Goal: Information Seeking & Learning: Find specific fact

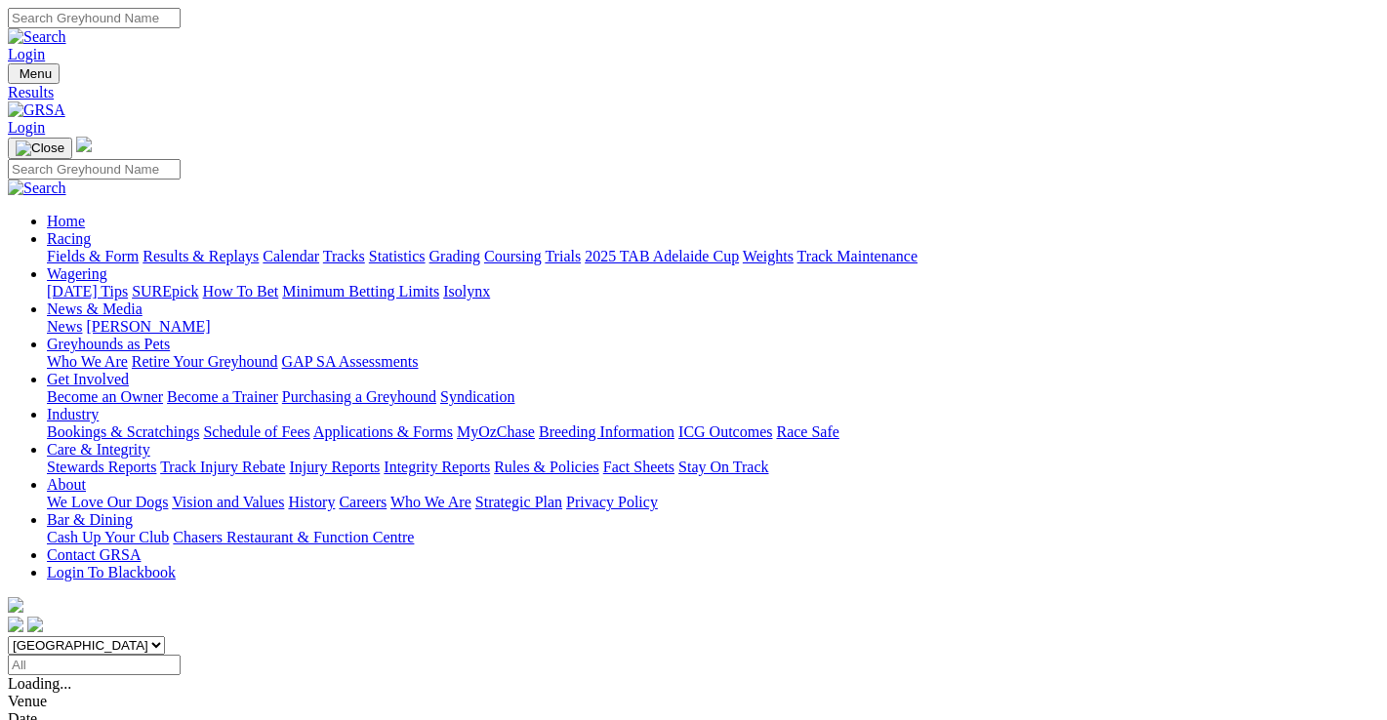
click at [285, 693] on div "R1 4 2 8 5" at bounding box center [694, 702] width 1372 height 18
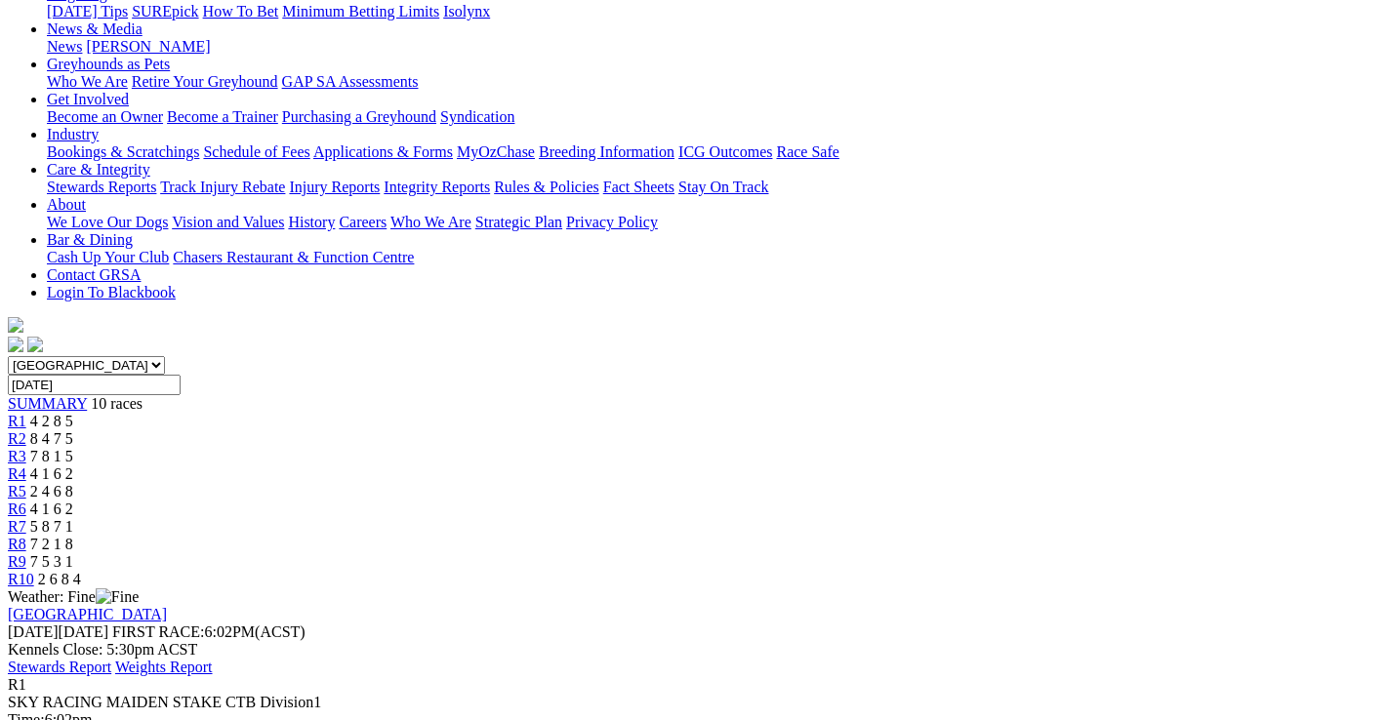
scroll to position [98, 0]
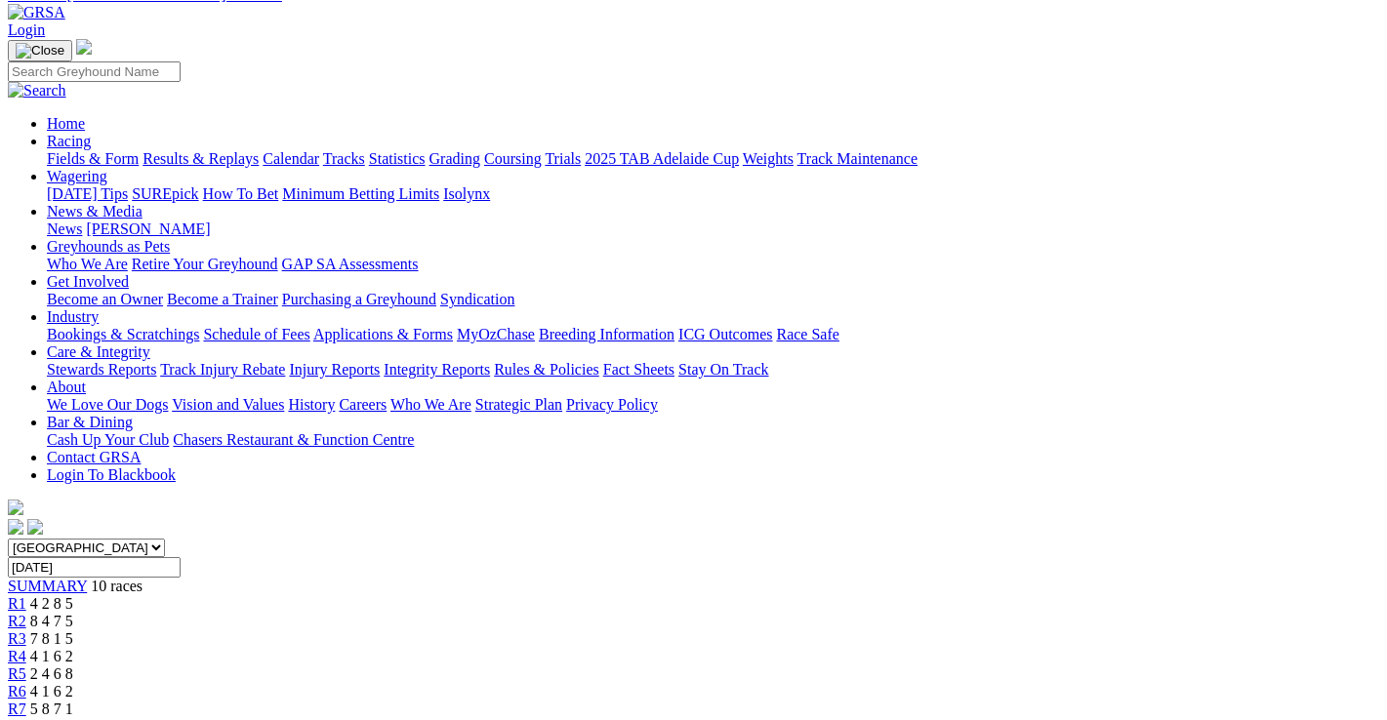
click at [73, 613] on span "8 4 7 5" at bounding box center [51, 621] width 43 height 17
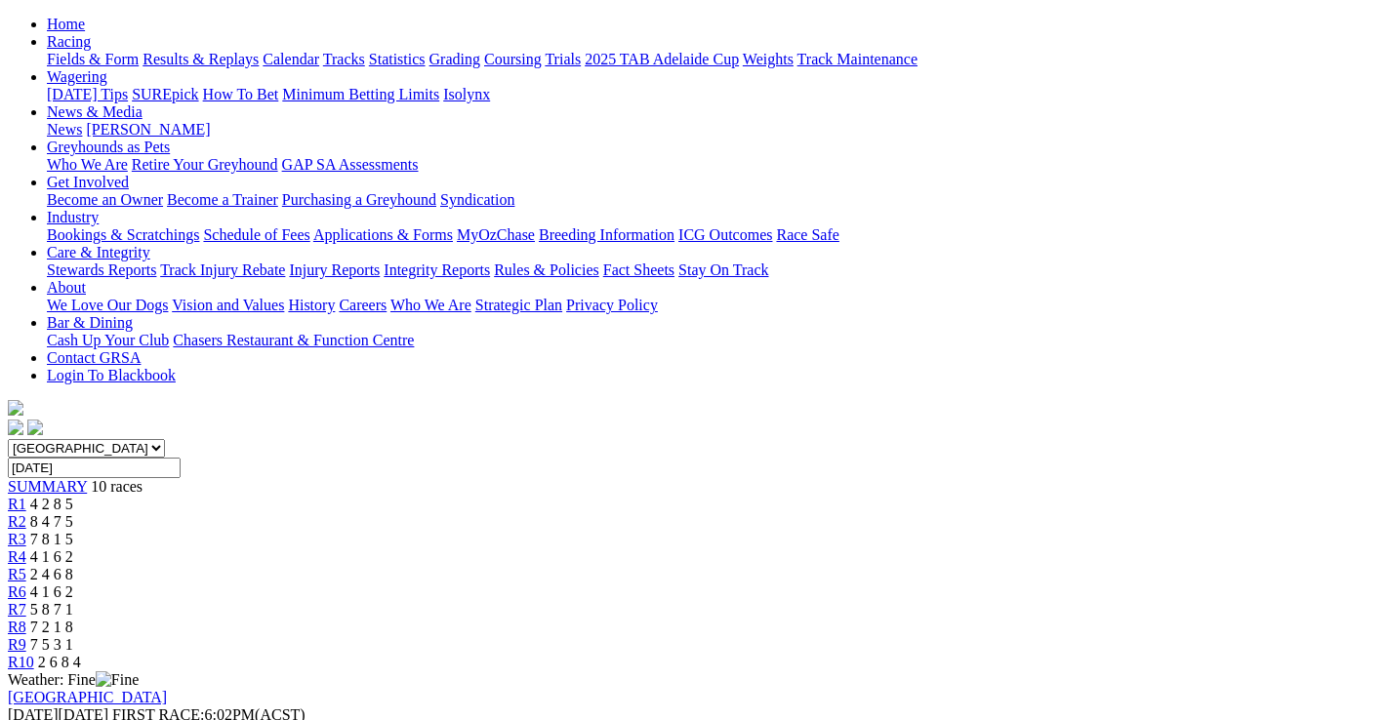
scroll to position [195, 0]
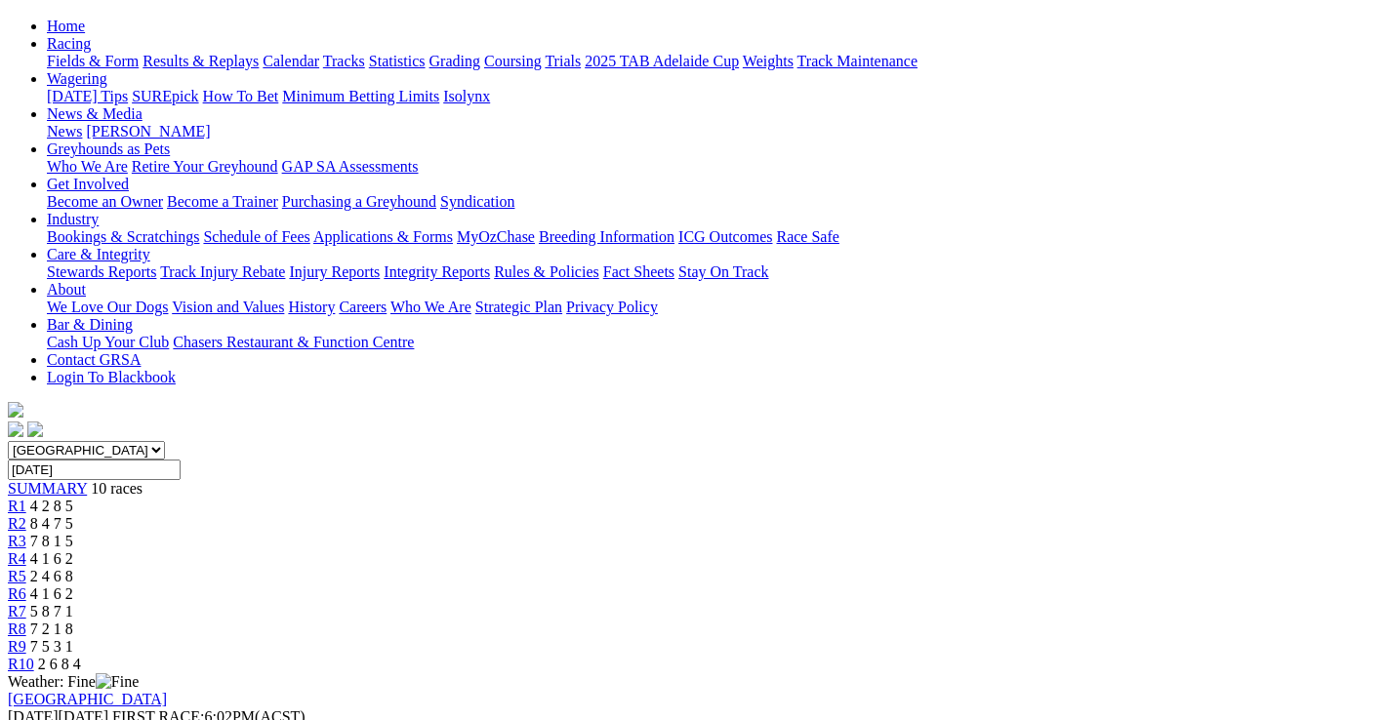
click at [26, 533] on span "R3" at bounding box center [17, 541] width 19 height 17
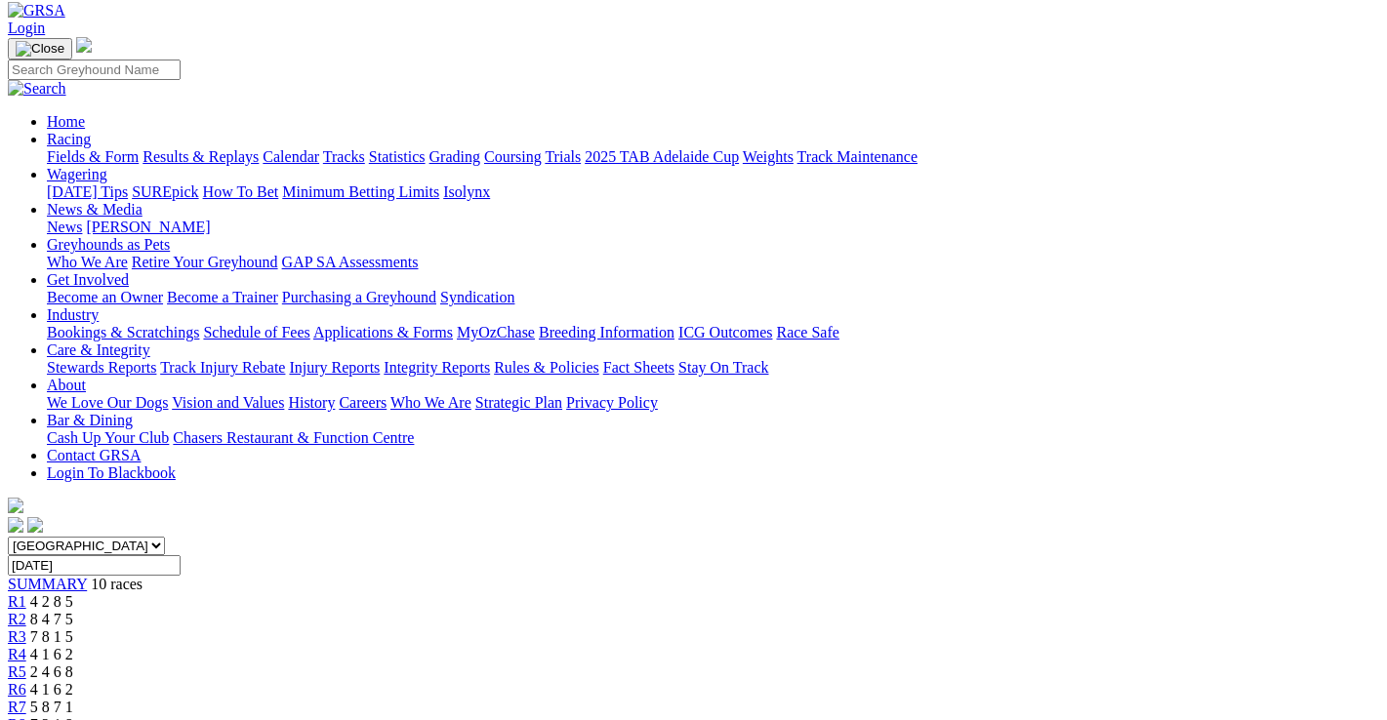
scroll to position [98, 0]
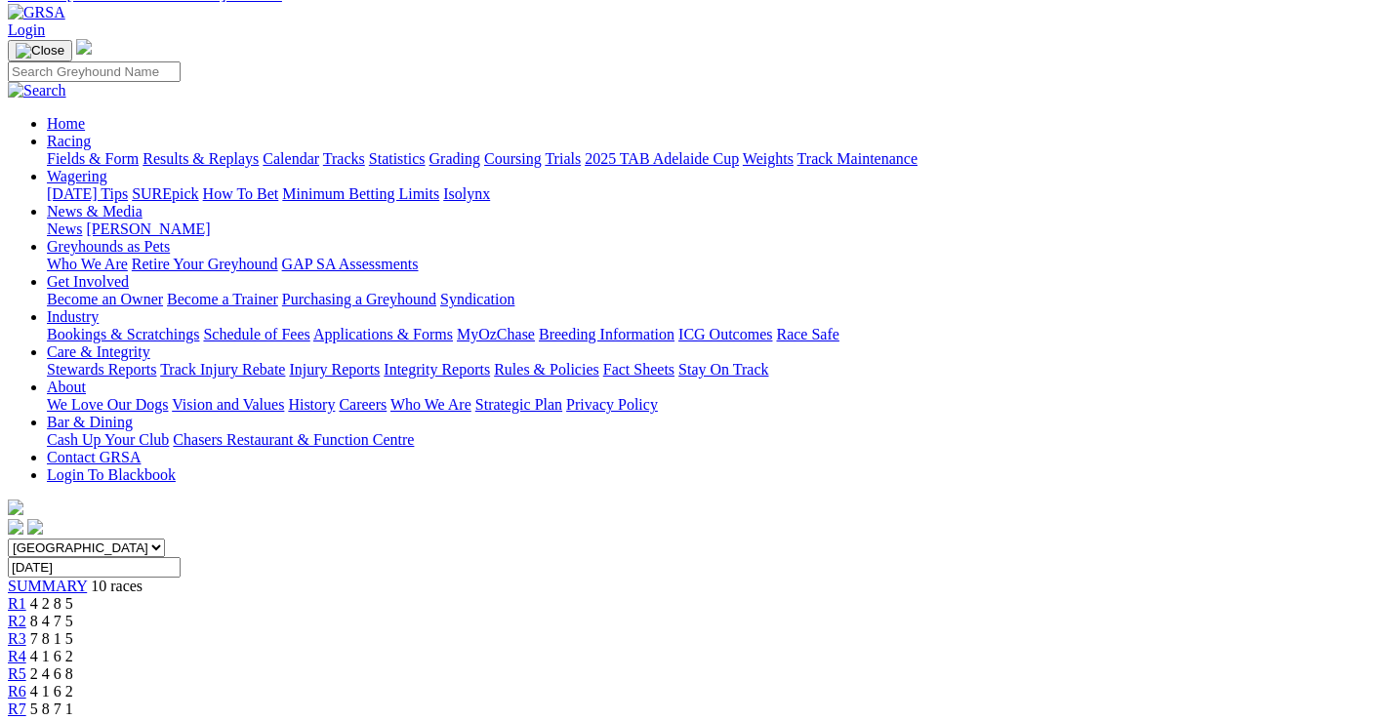
click at [26, 631] on span "R3" at bounding box center [17, 639] width 19 height 17
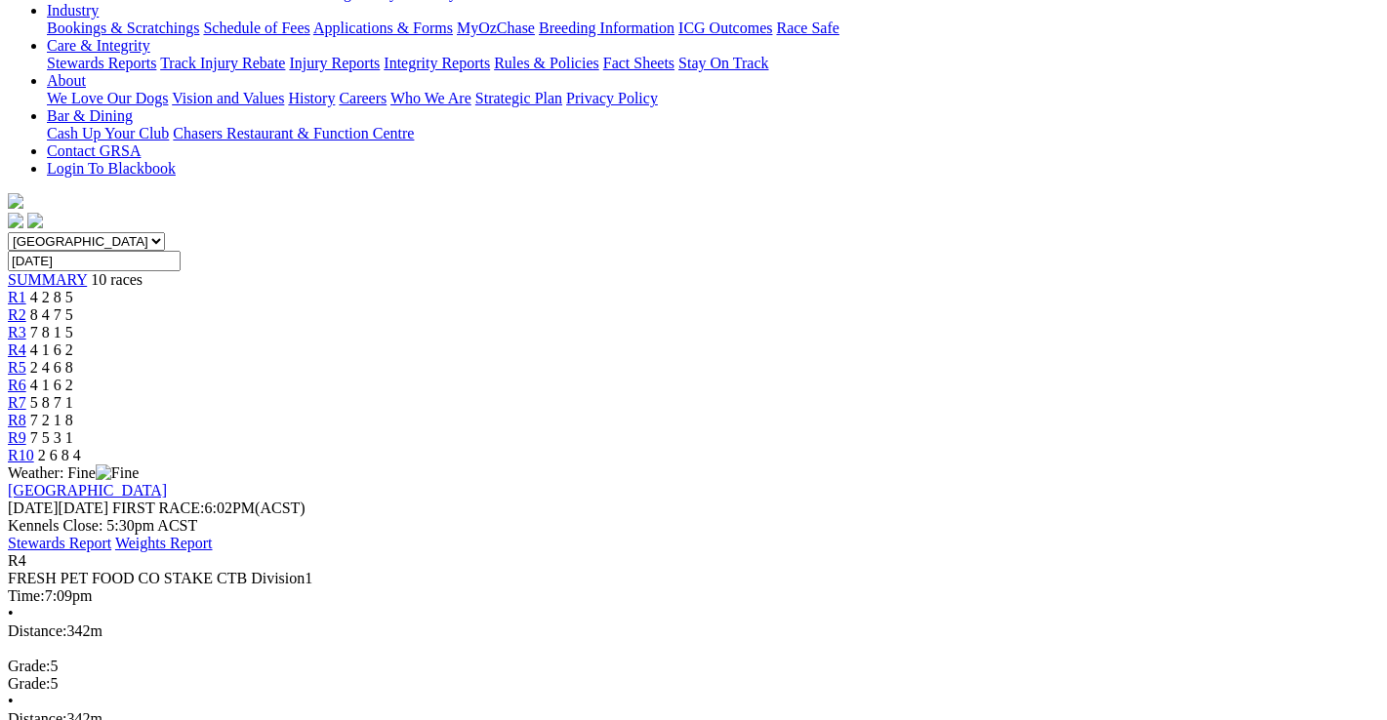
scroll to position [293, 0]
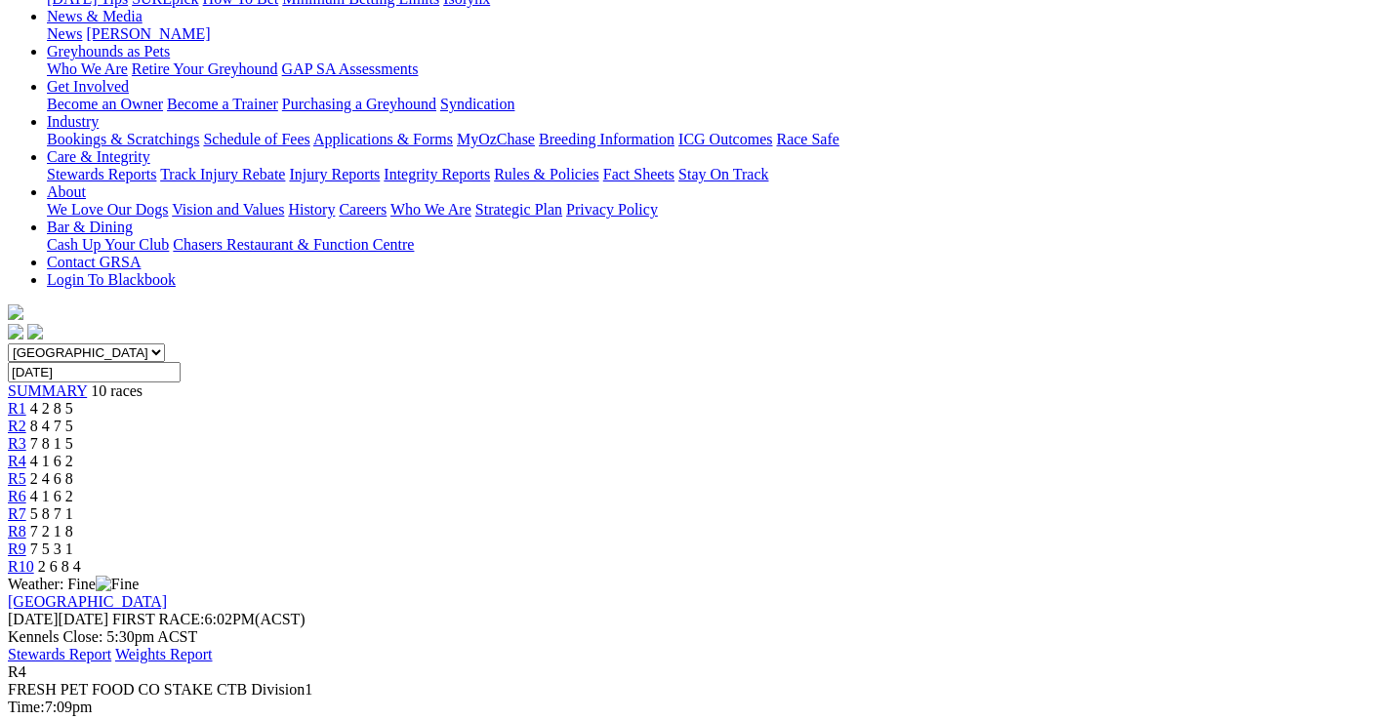
click at [73, 471] on span "2 4 6 8" at bounding box center [51, 479] width 43 height 17
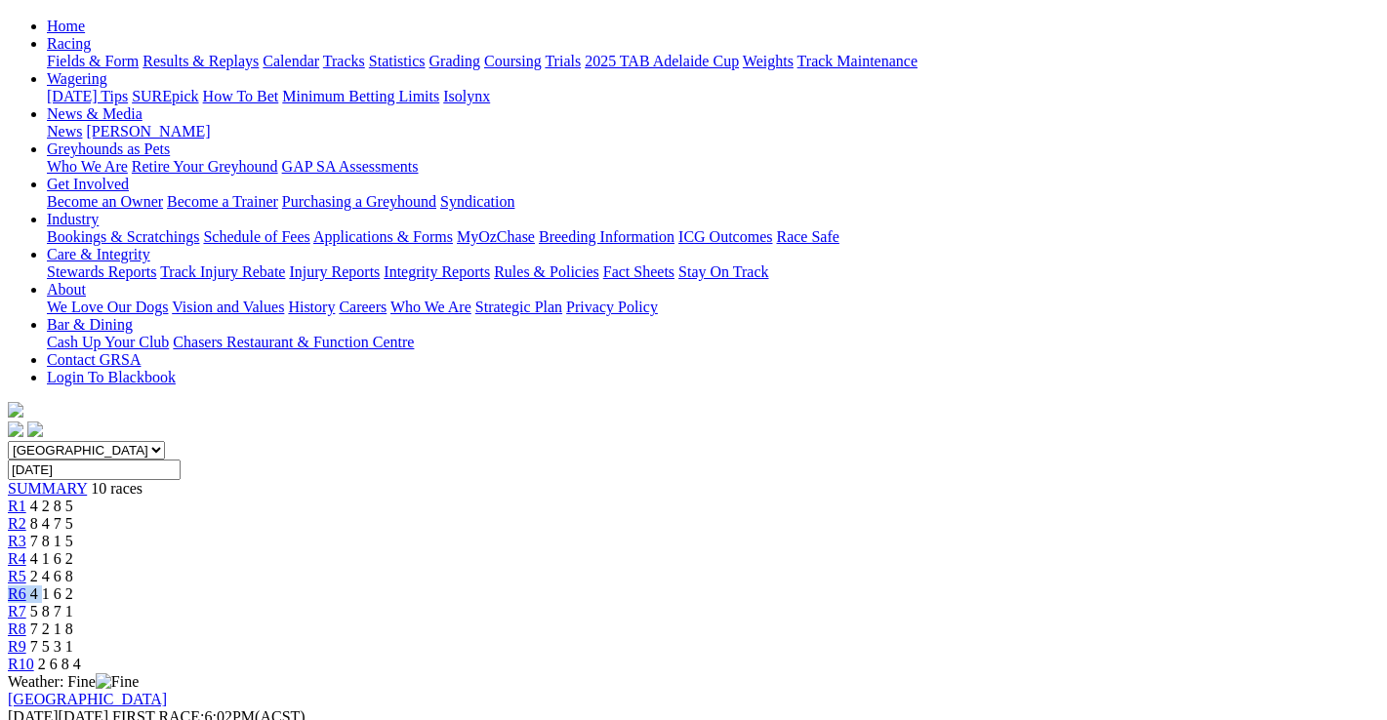
click at [818, 586] on div "R6 4 1 6 2" at bounding box center [694, 595] width 1372 height 18
click at [73, 586] on span "4 1 6 2" at bounding box center [51, 594] width 43 height 17
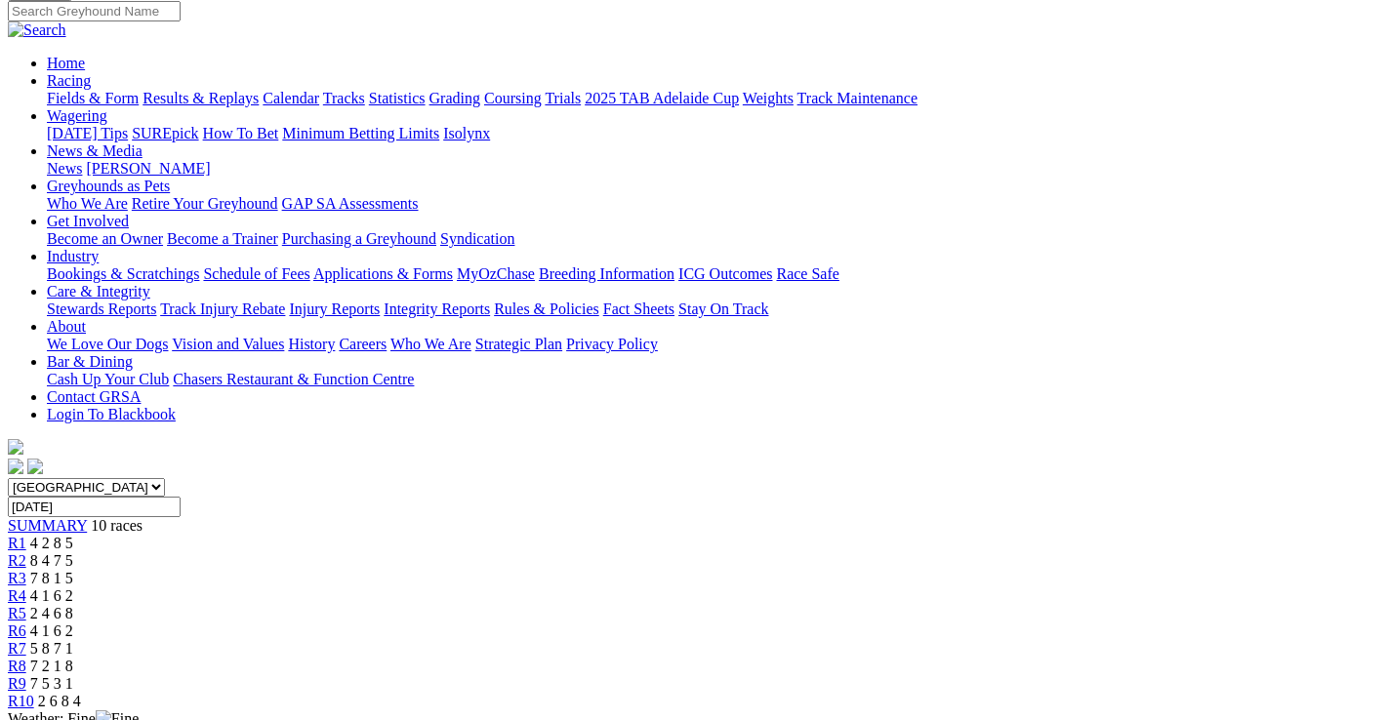
scroll to position [98, 0]
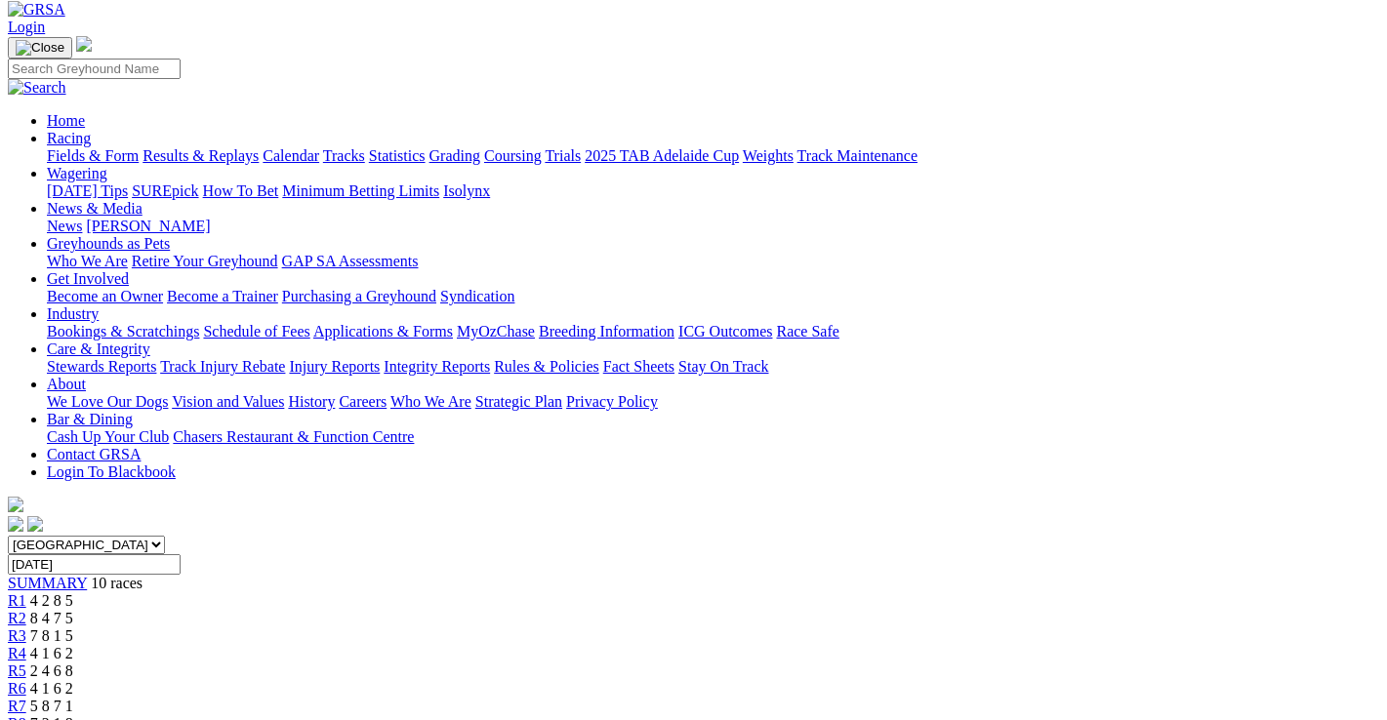
scroll to position [98, 0]
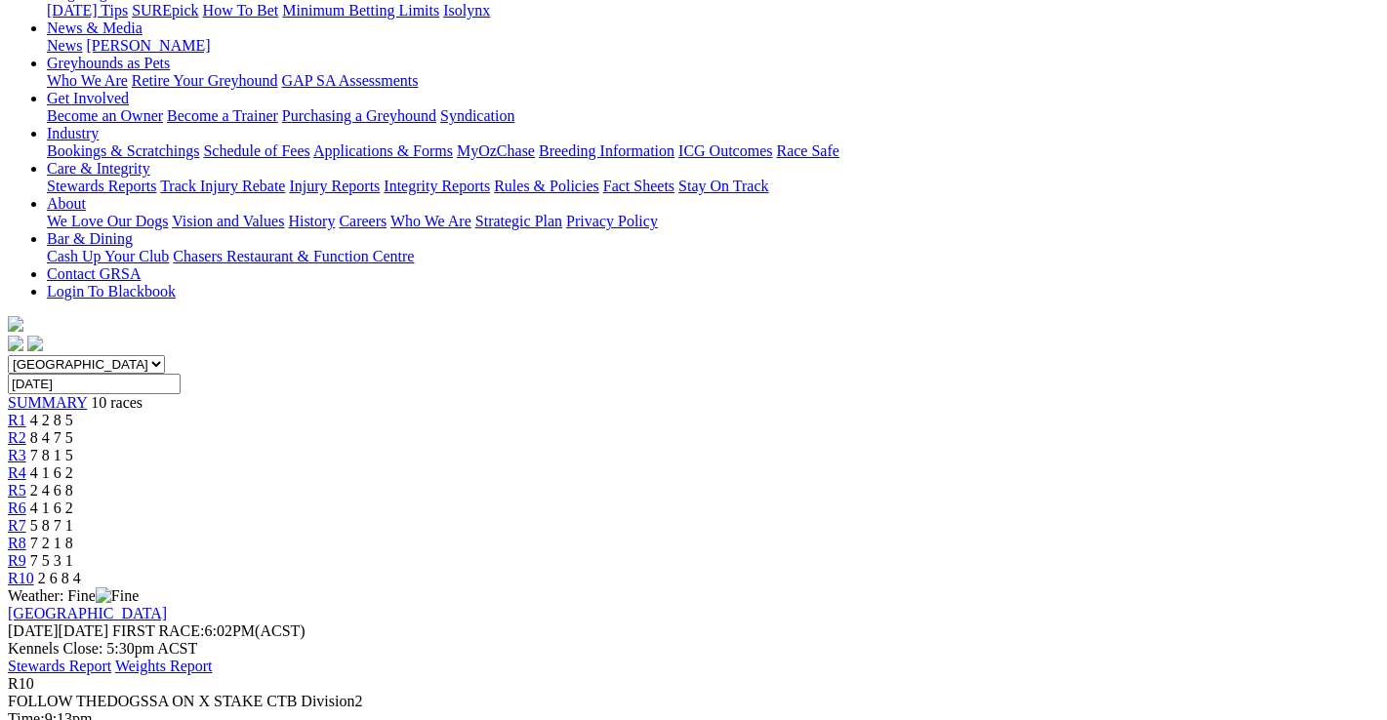
scroll to position [195, 0]
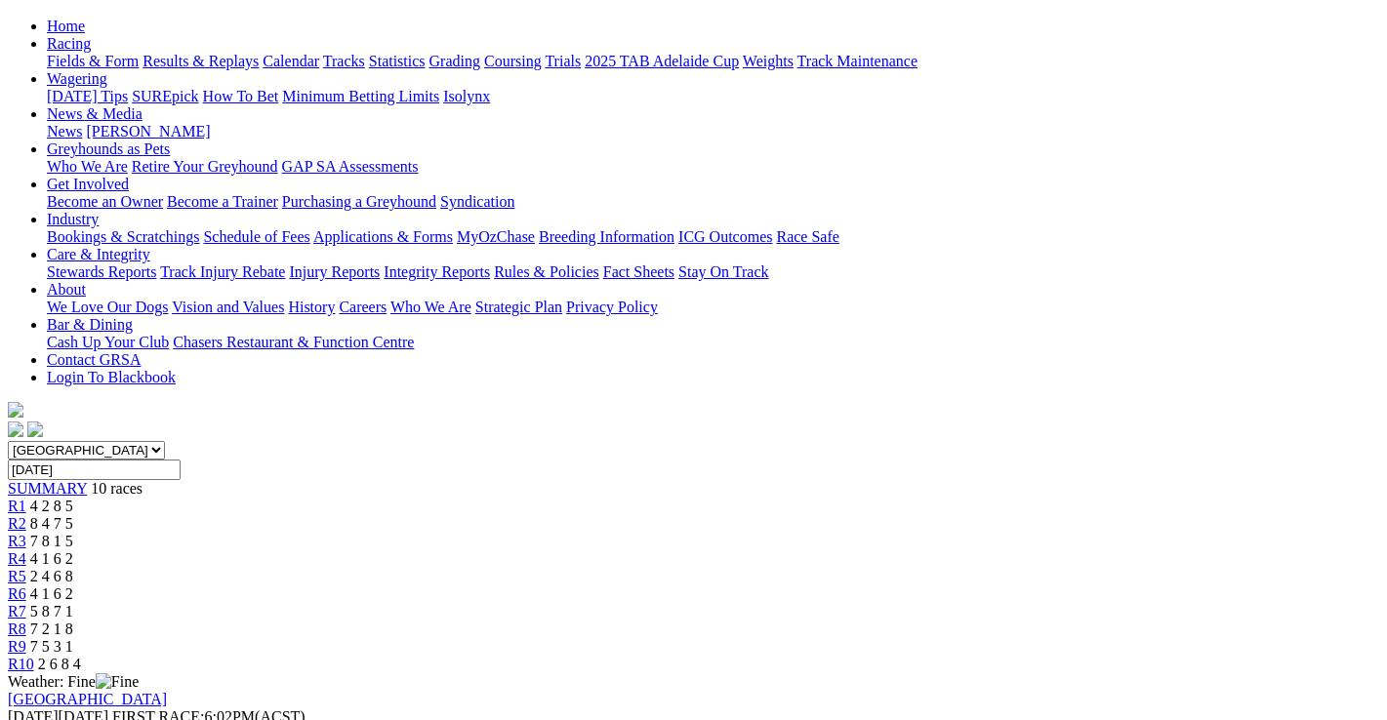
click at [73, 621] on span "7 2 1 8" at bounding box center [51, 629] width 43 height 17
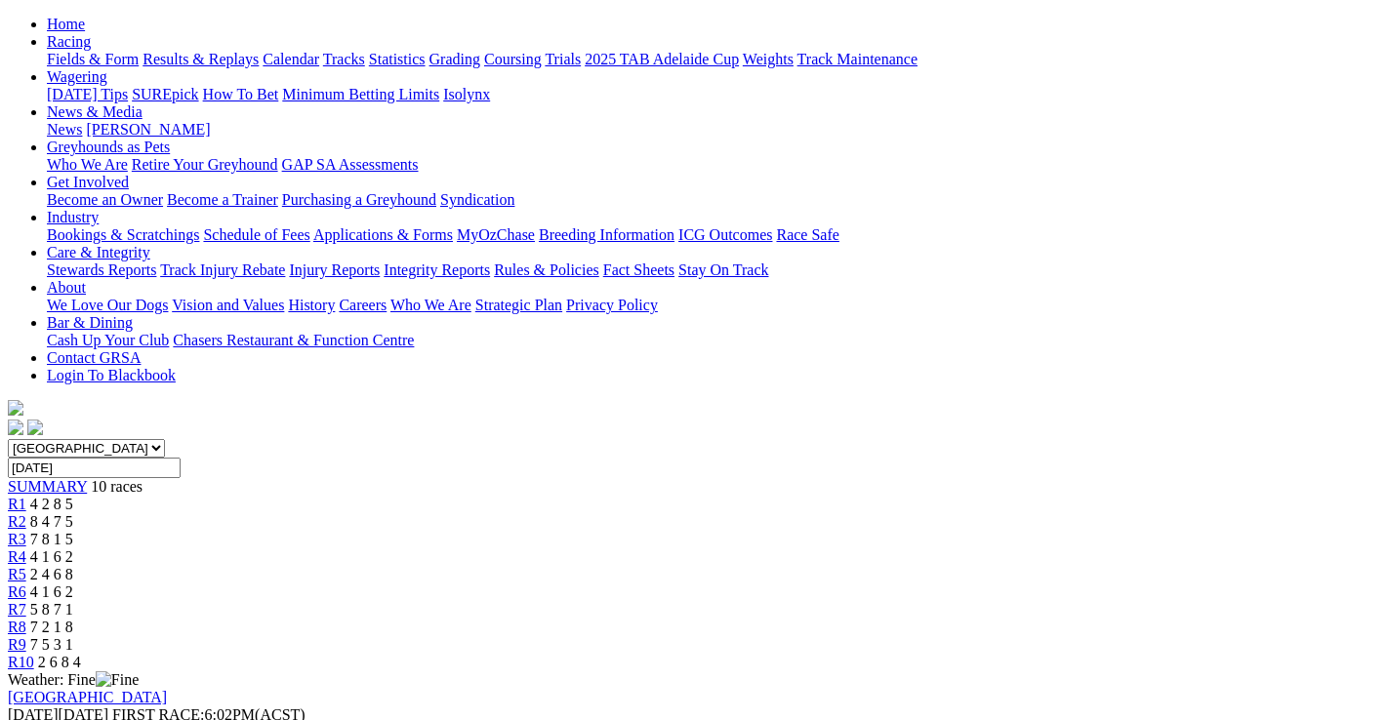
scroll to position [195, 0]
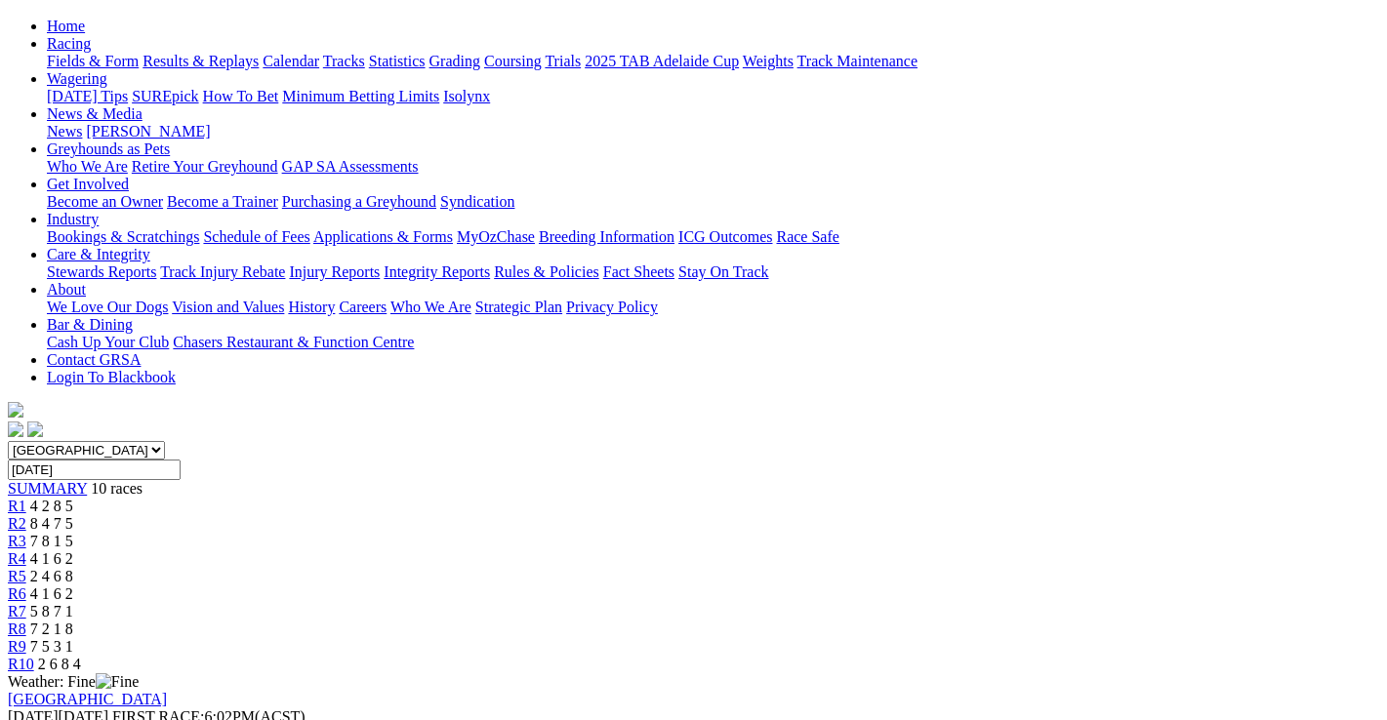
click at [597, 551] on div "R4 4 1 6 2" at bounding box center [694, 560] width 1372 height 18
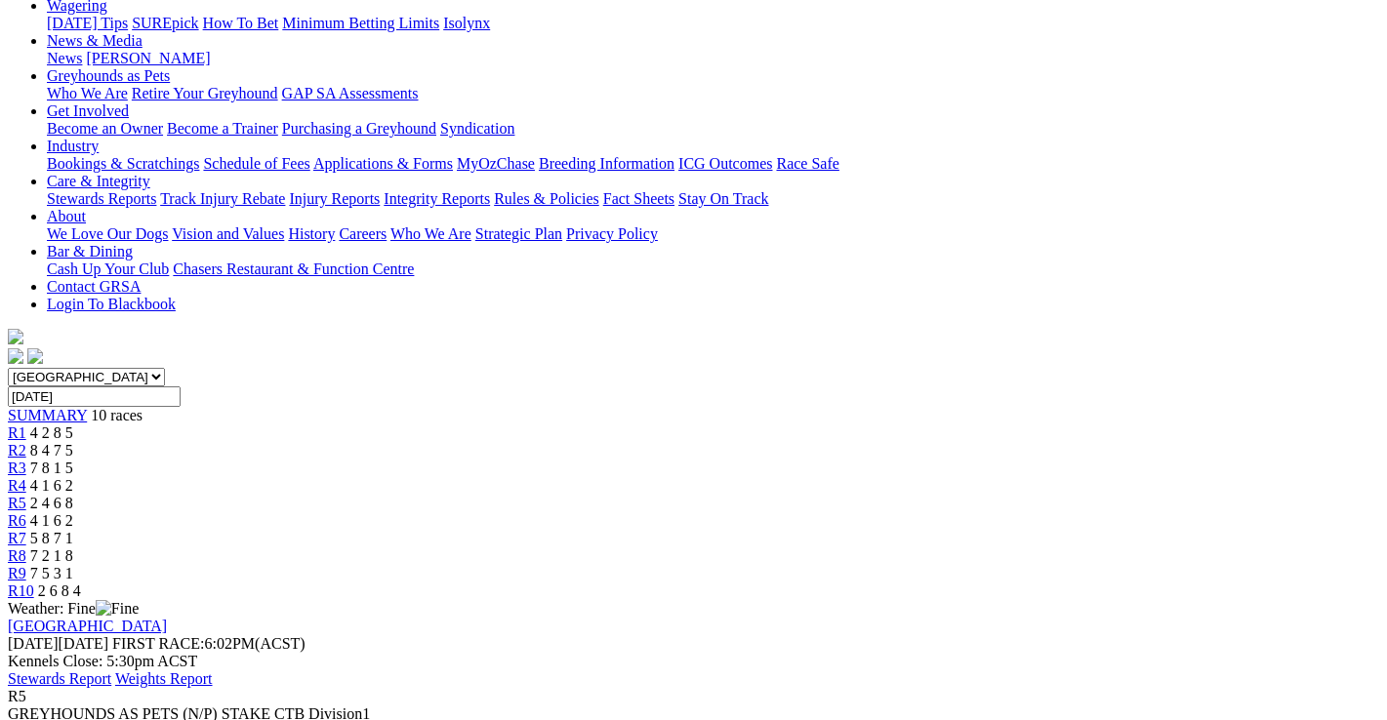
scroll to position [390, 0]
